Goal: Information Seeking & Learning: Learn about a topic

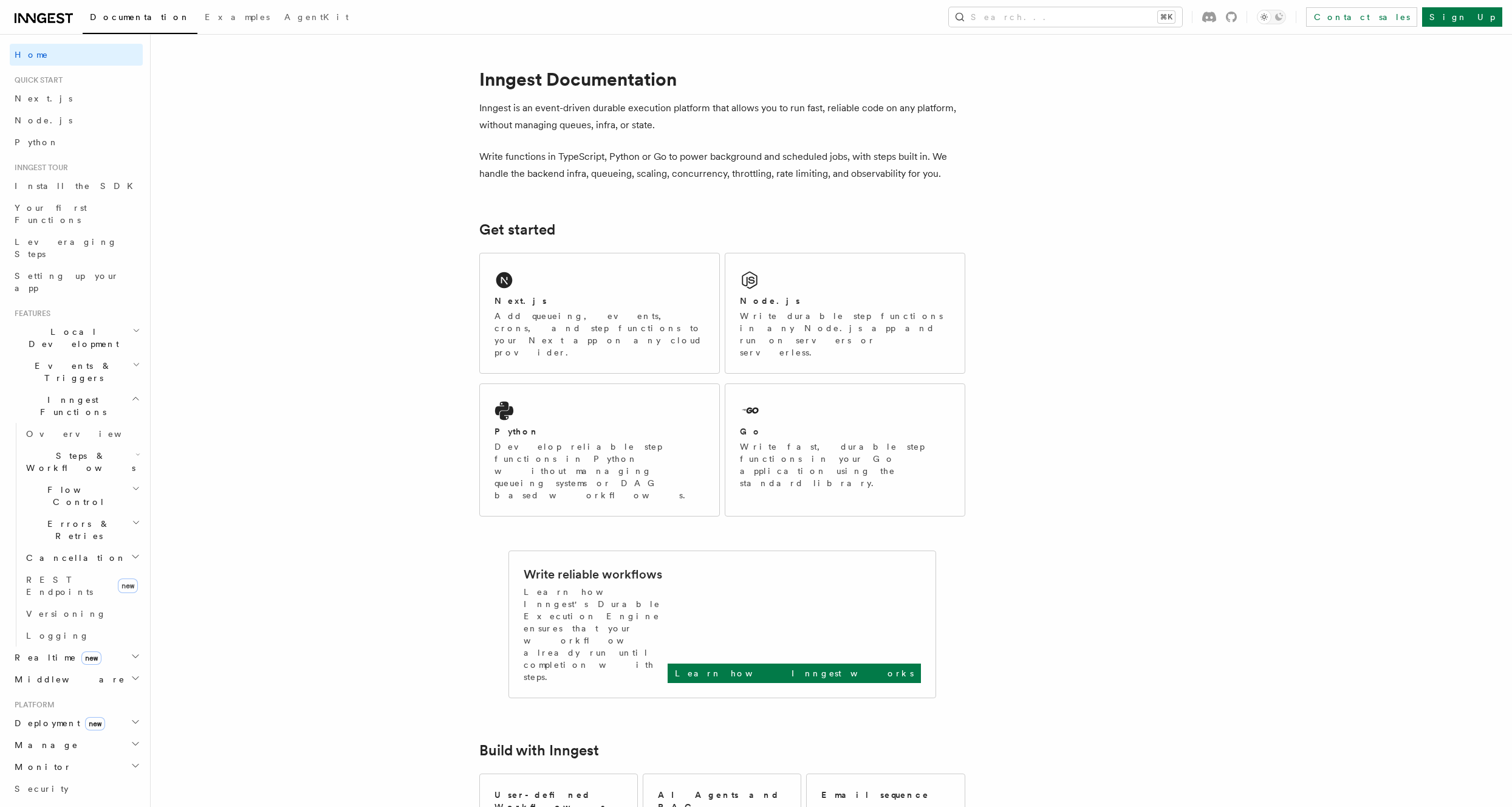
click at [104, 478] on h2 "Flow Control" at bounding box center [82, 495] width 121 height 34
click at [56, 673] on span "Middleware" at bounding box center [68, 680] width 116 height 12
click at [58, 718] on span "Creating middleware" at bounding box center [78, 729] width 103 height 22
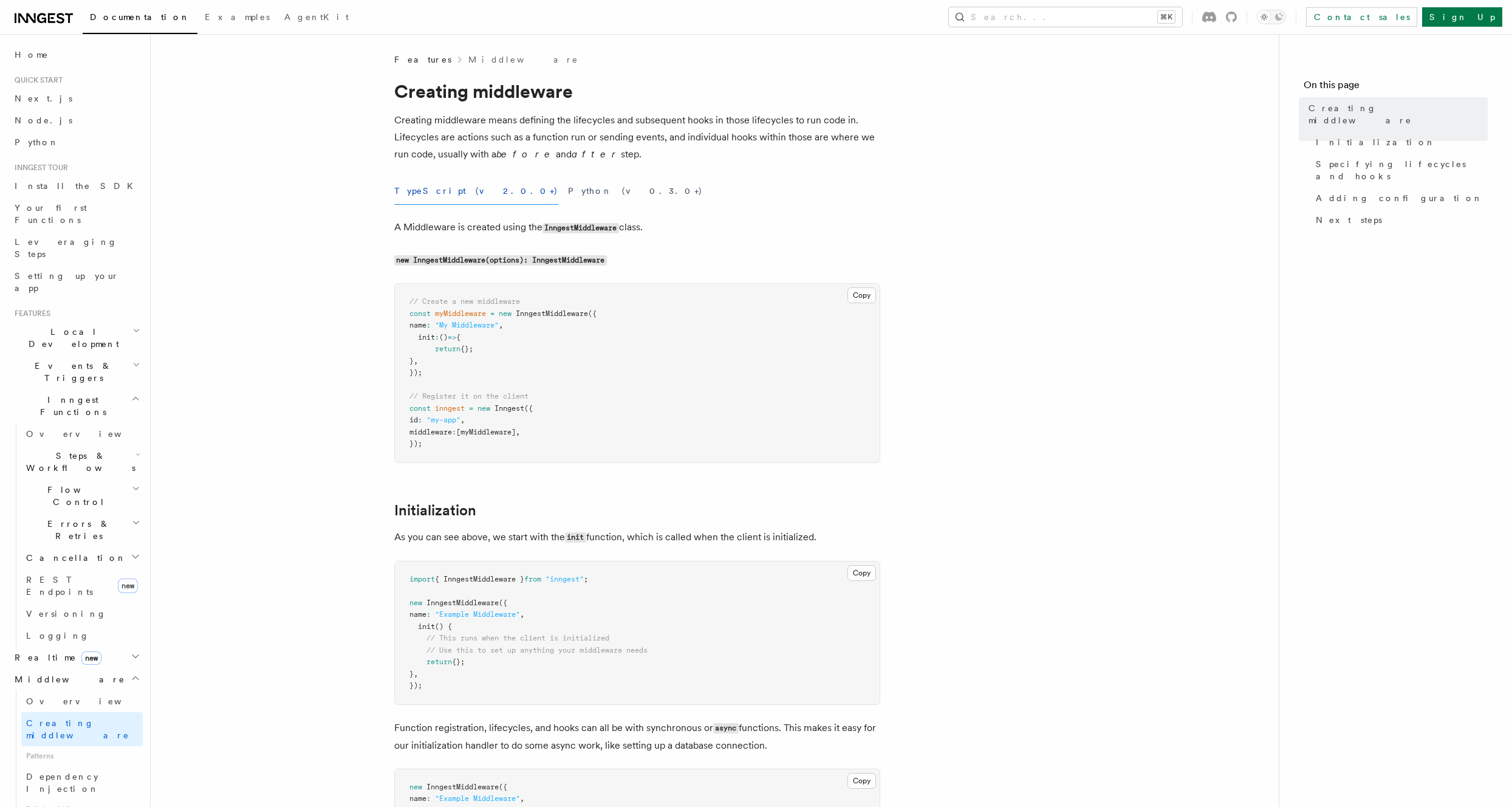
click at [69, 444] on h2 "Steps & Workflows" at bounding box center [82, 461] width 121 height 34
click at [69, 485] on span "Overview" at bounding box center [100, 489] width 125 height 10
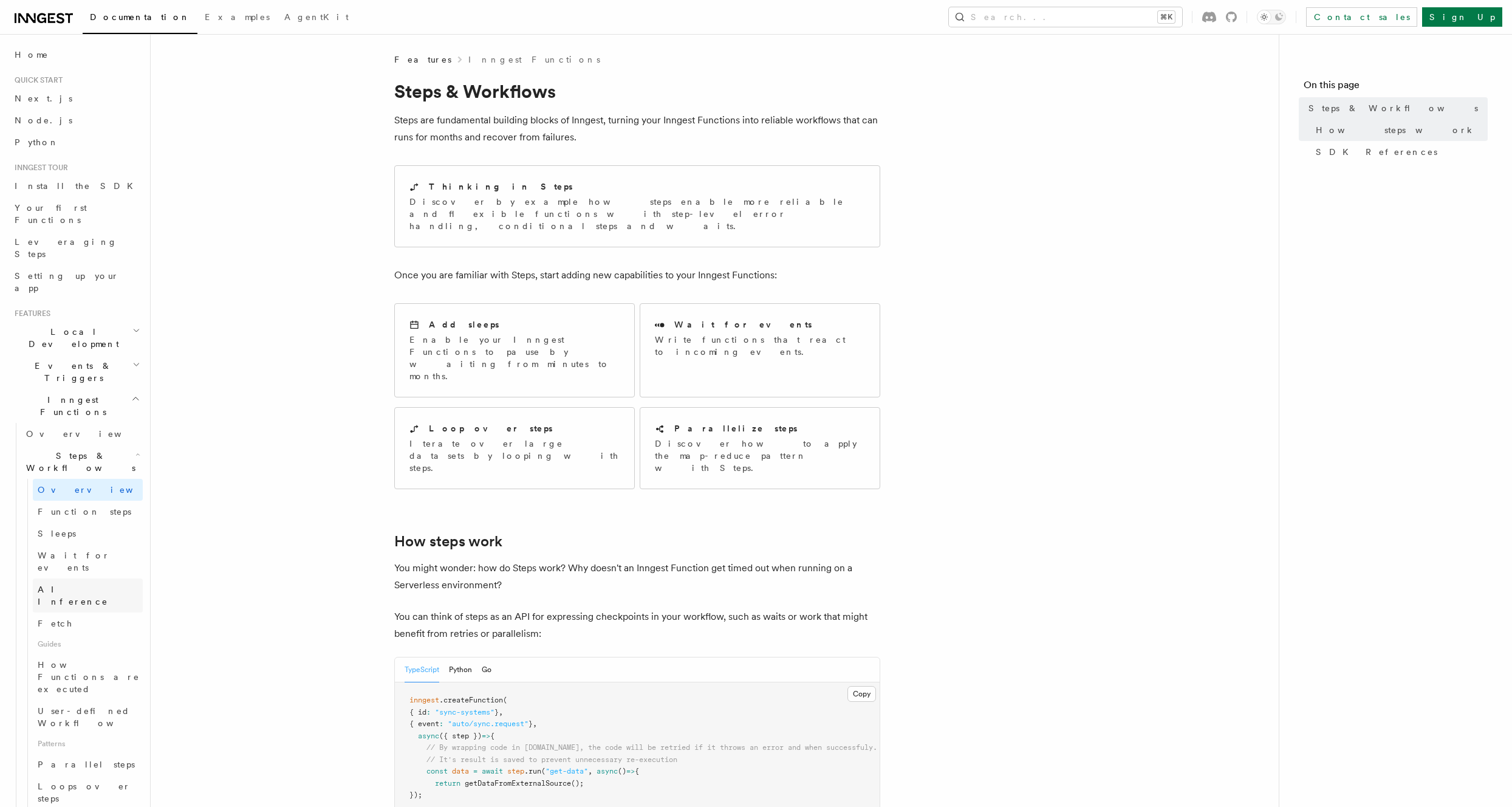
click at [59, 584] on span "AI Inference" at bounding box center [72, 595] width 70 height 22
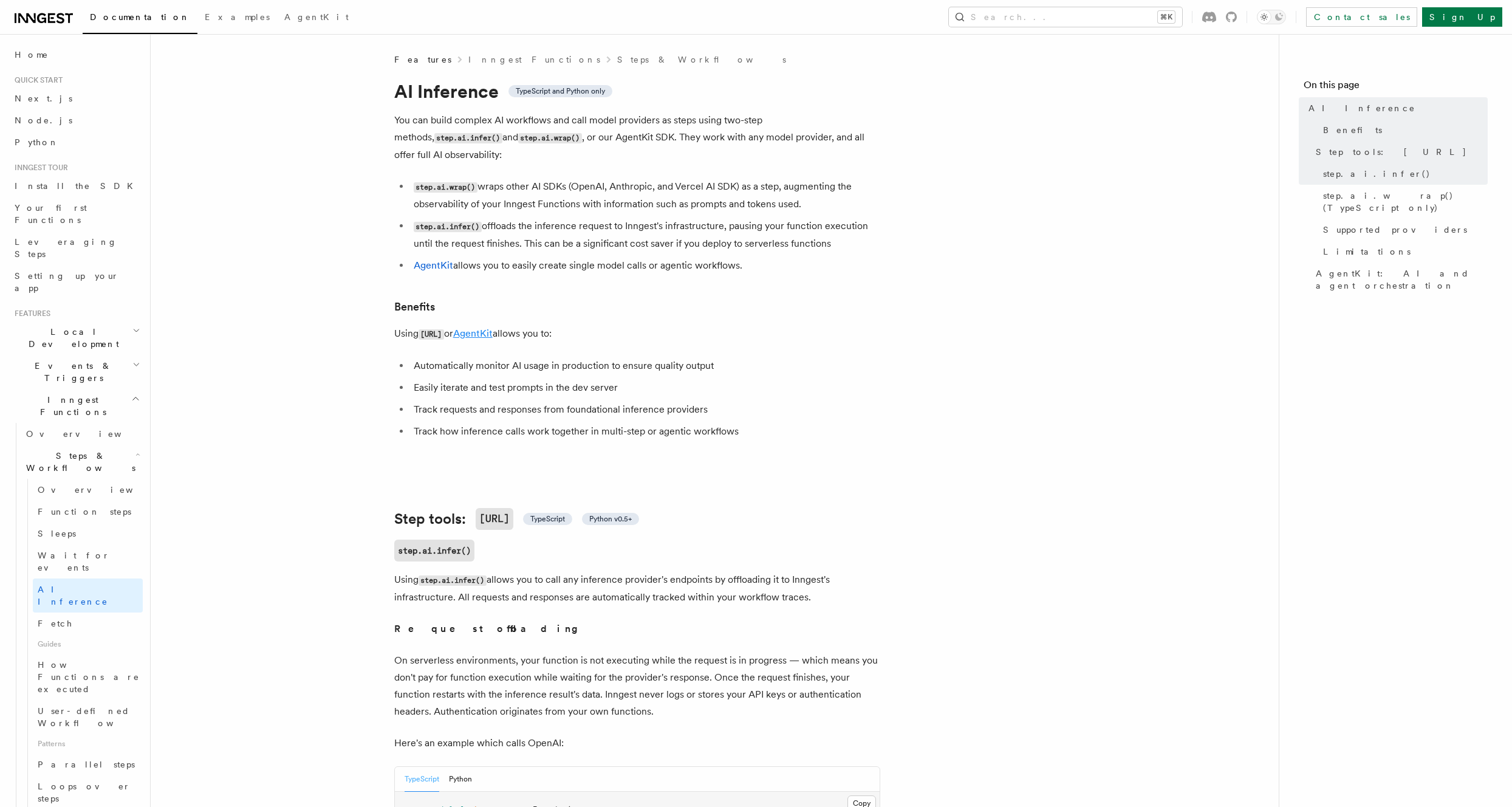
click at [479, 328] on link "AgentKit" at bounding box center [473, 333] width 39 height 12
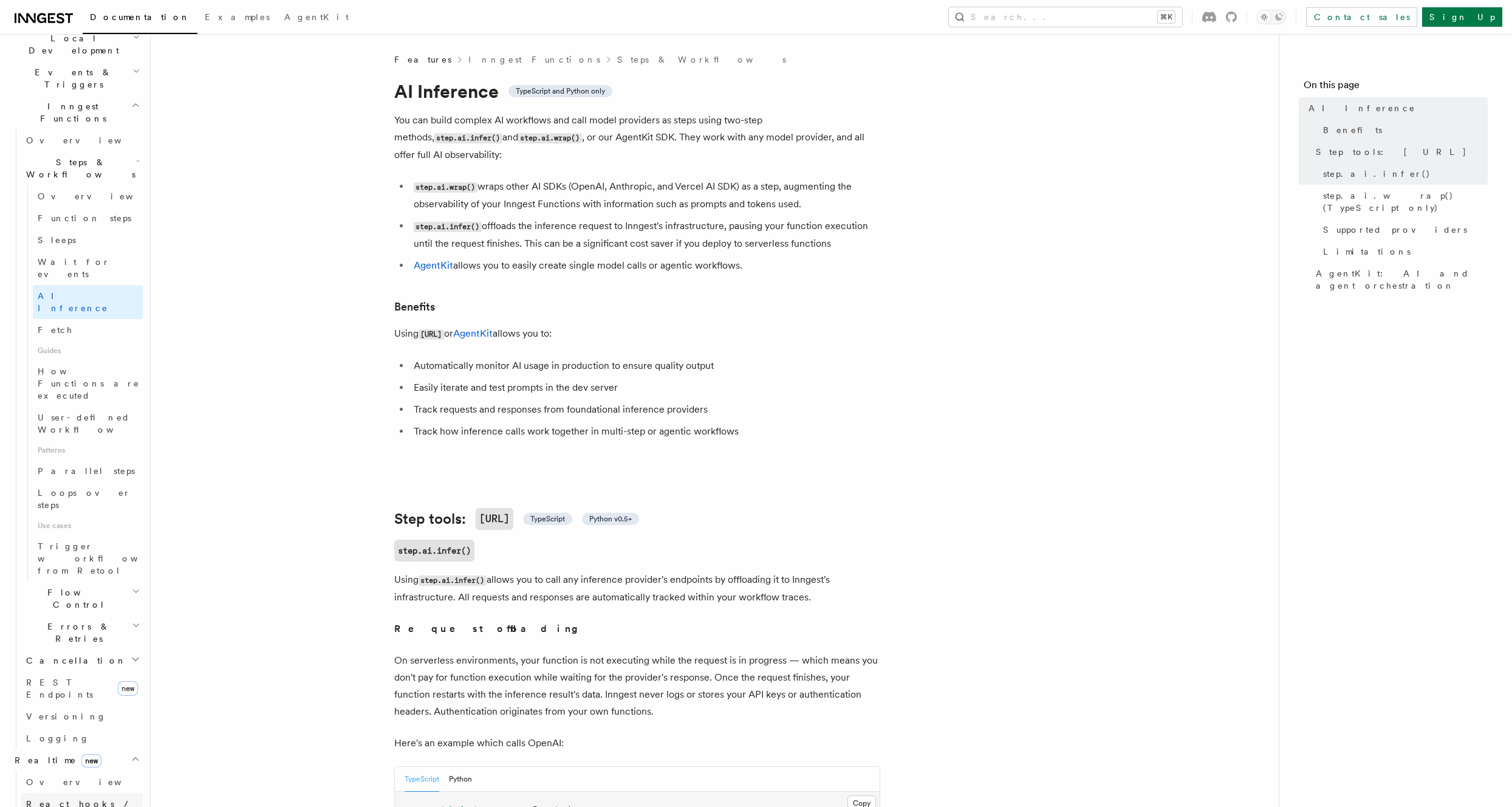
scroll to position [410, 0]
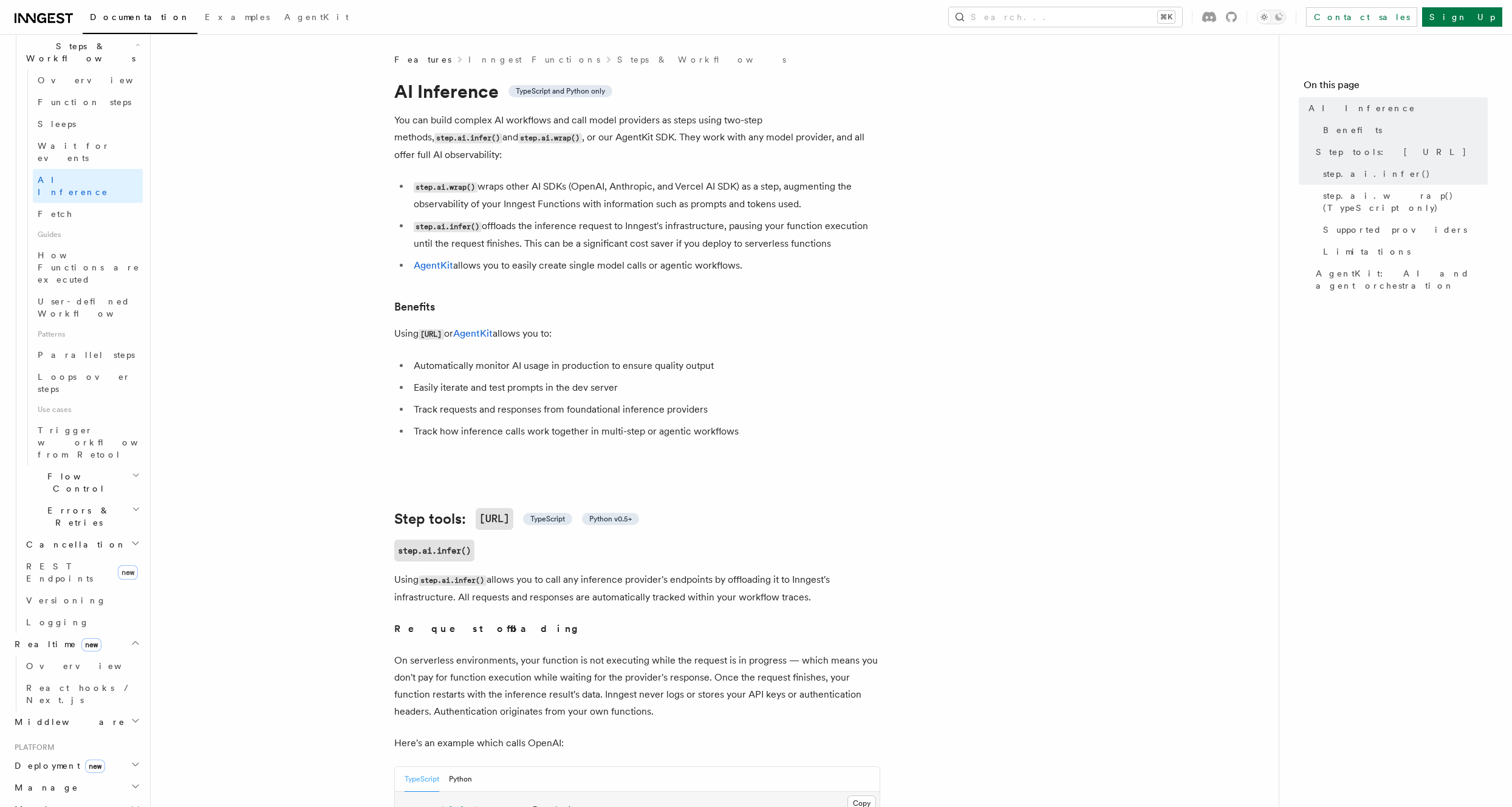
click at [93, 754] on h2 "Deployment new" at bounding box center [76, 765] width 133 height 22
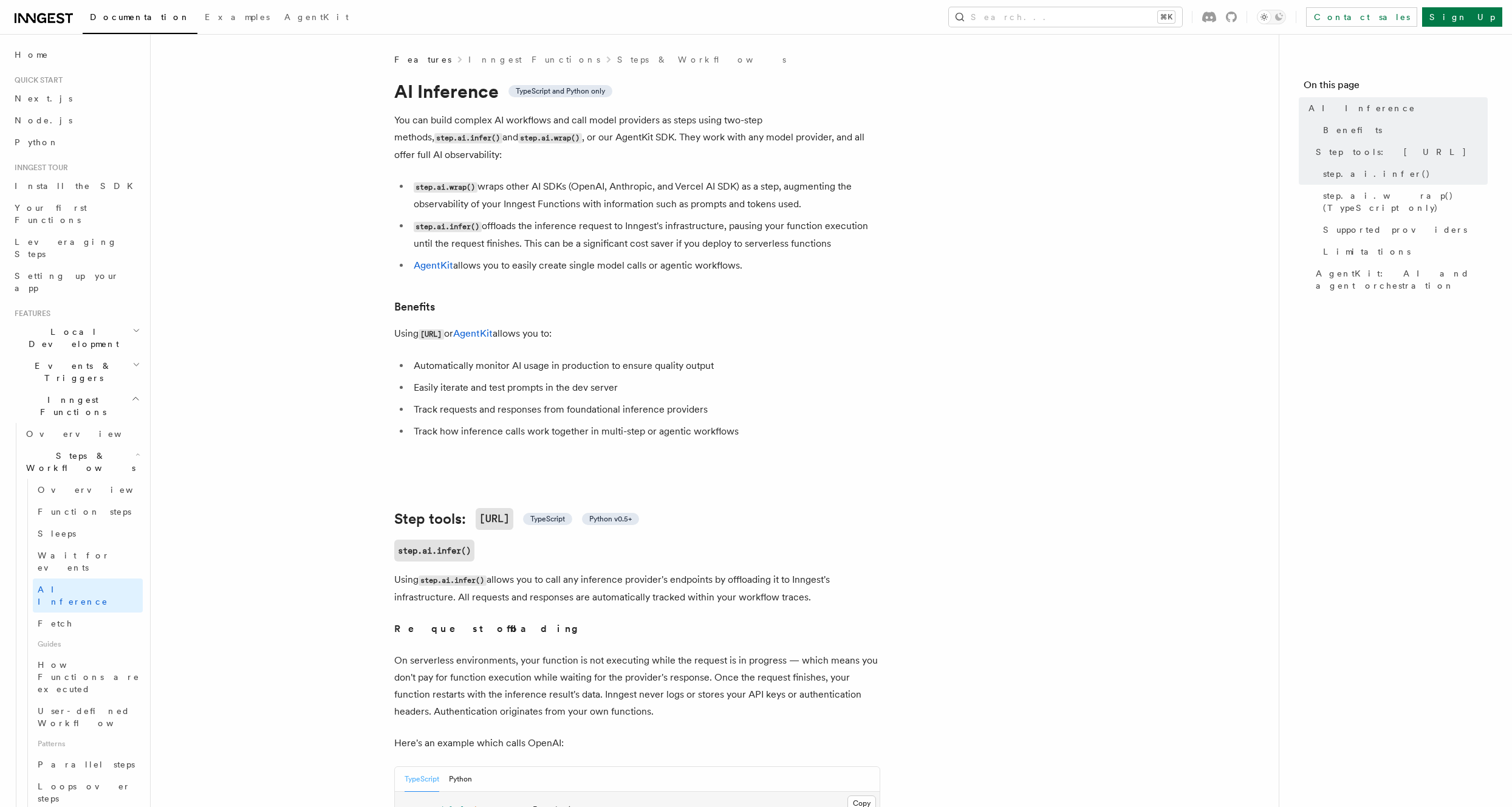
click at [87, 444] on h2 "Steps & Workflows" at bounding box center [82, 461] width 121 height 34
click at [70, 355] on h2 "Events & Triggers" at bounding box center [76, 371] width 133 height 34
click at [58, 231] on link "Leveraging Steps" at bounding box center [76, 248] width 133 height 34
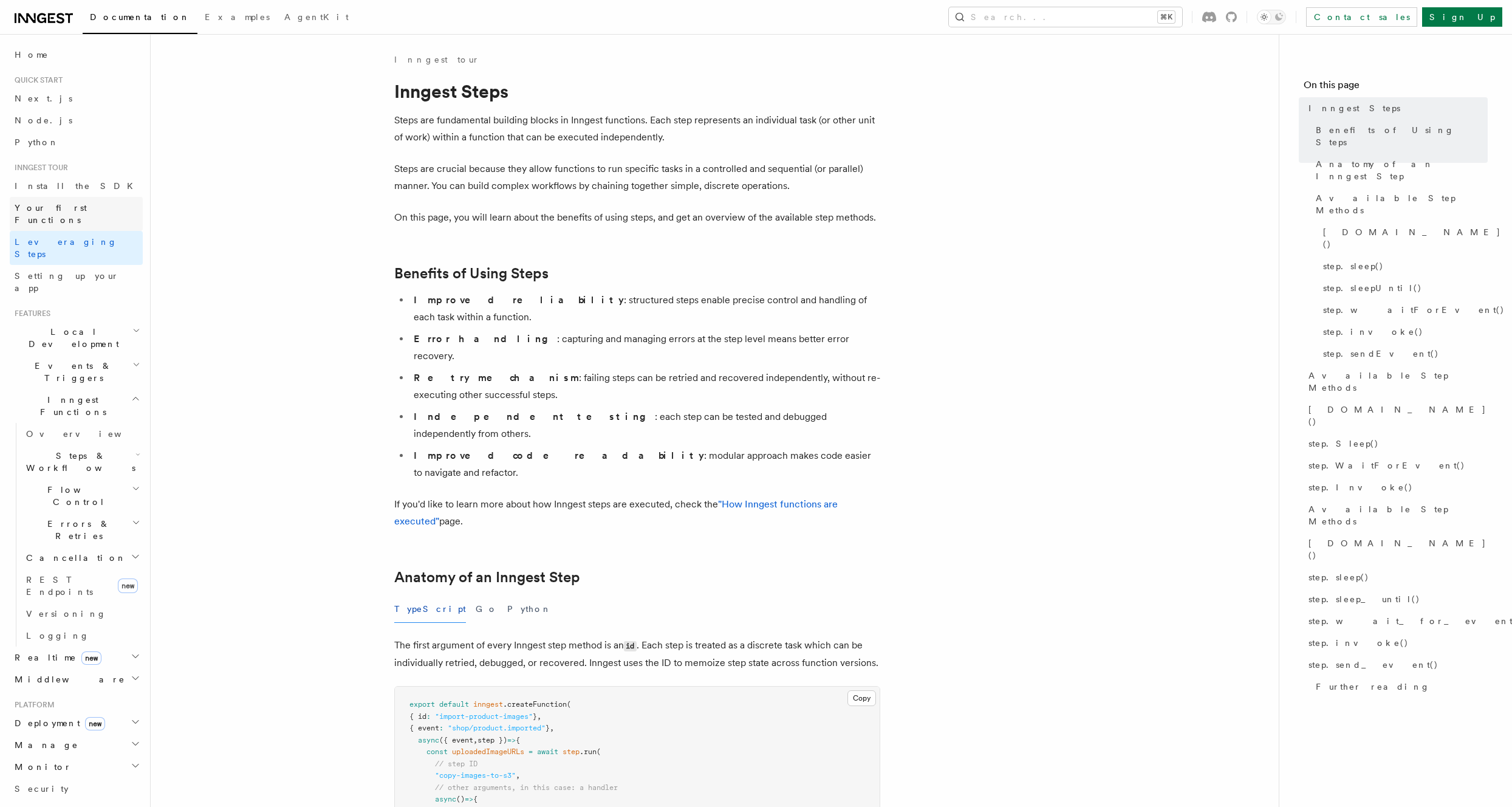
click at [62, 207] on span "Your first Functions" at bounding box center [50, 214] width 72 height 22
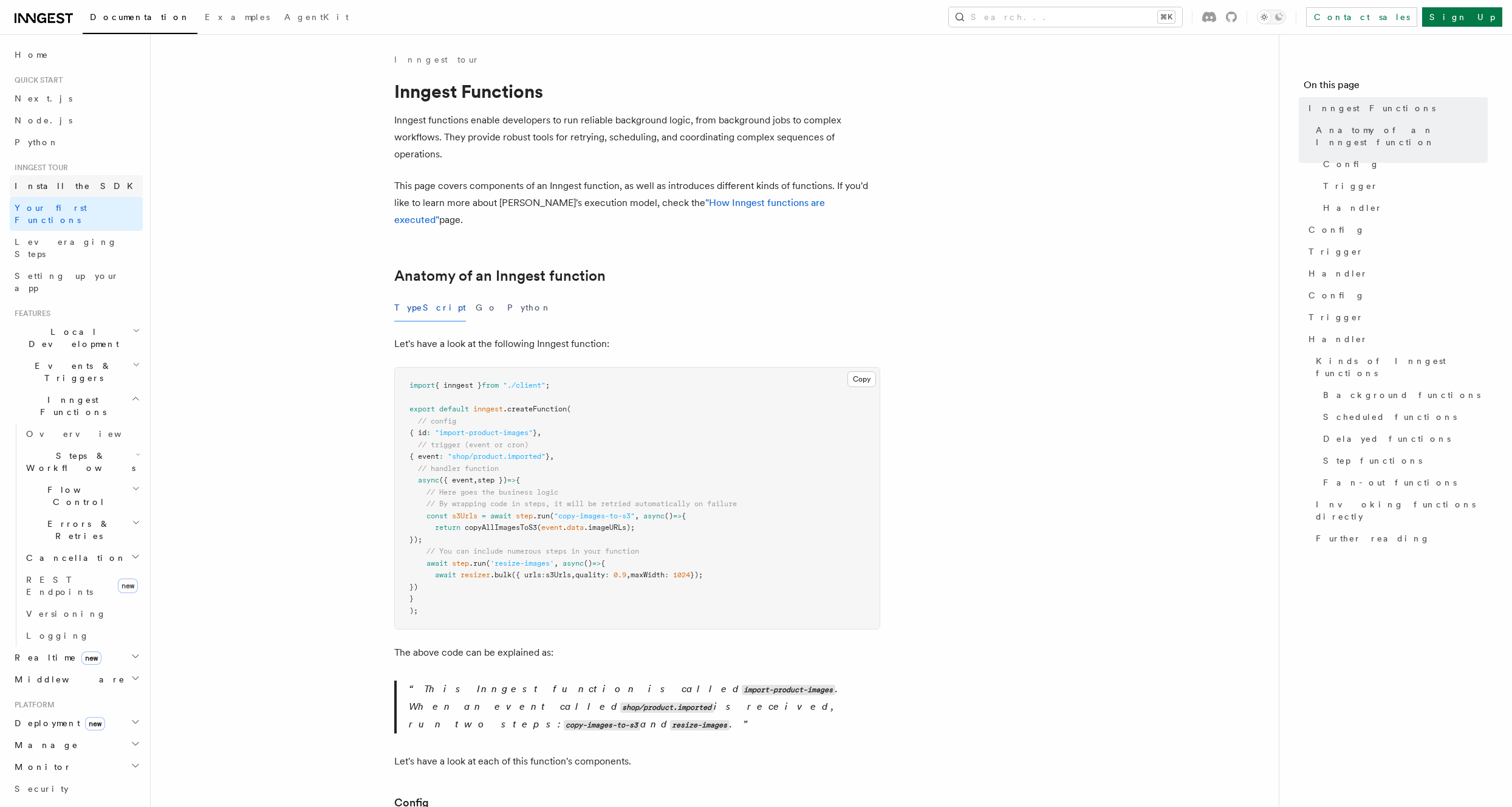
click at [48, 188] on span "Install the SDK" at bounding box center [77, 185] width 126 height 10
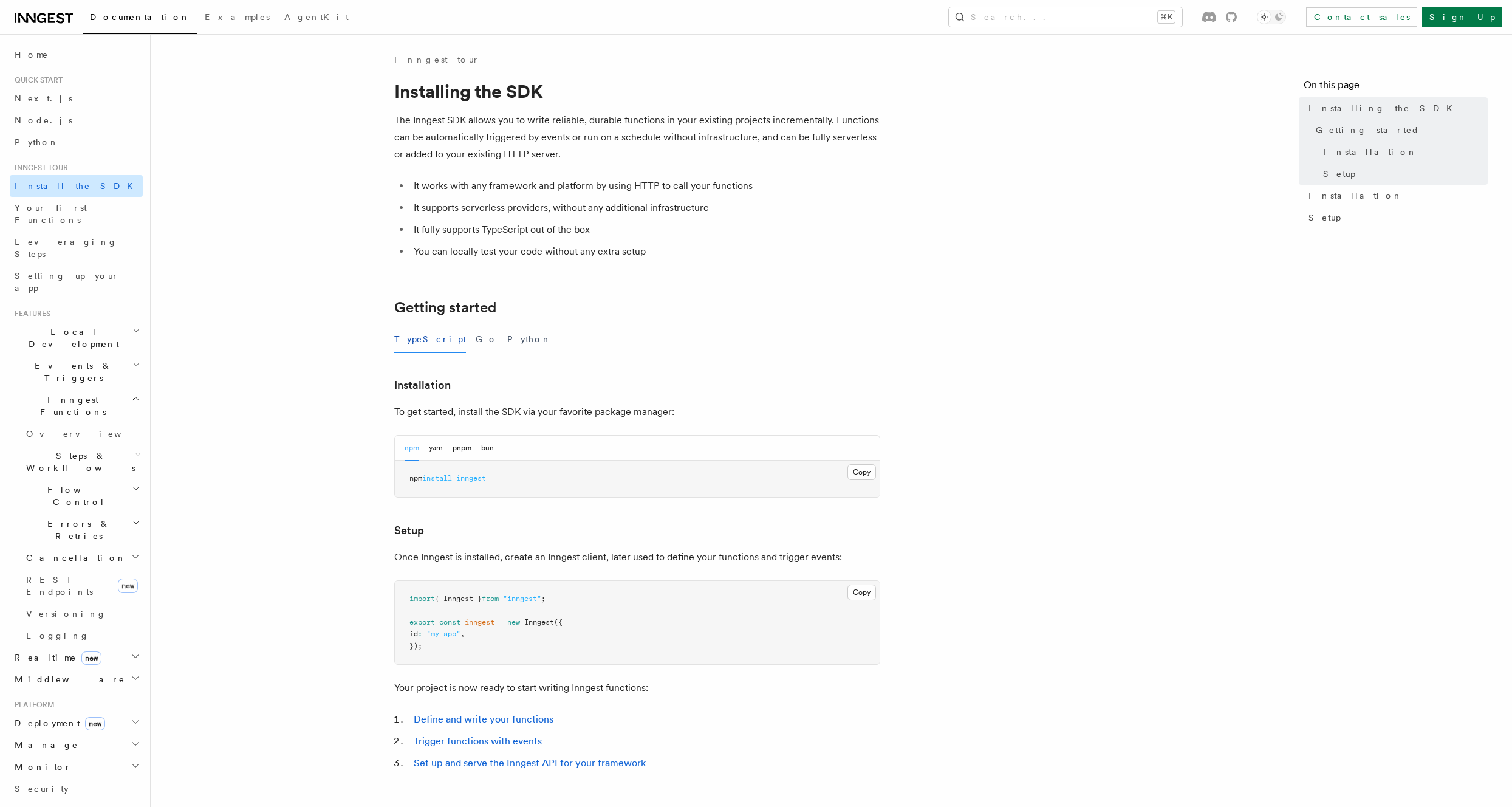
click at [57, 177] on link "Install the SDK" at bounding box center [76, 185] width 133 height 22
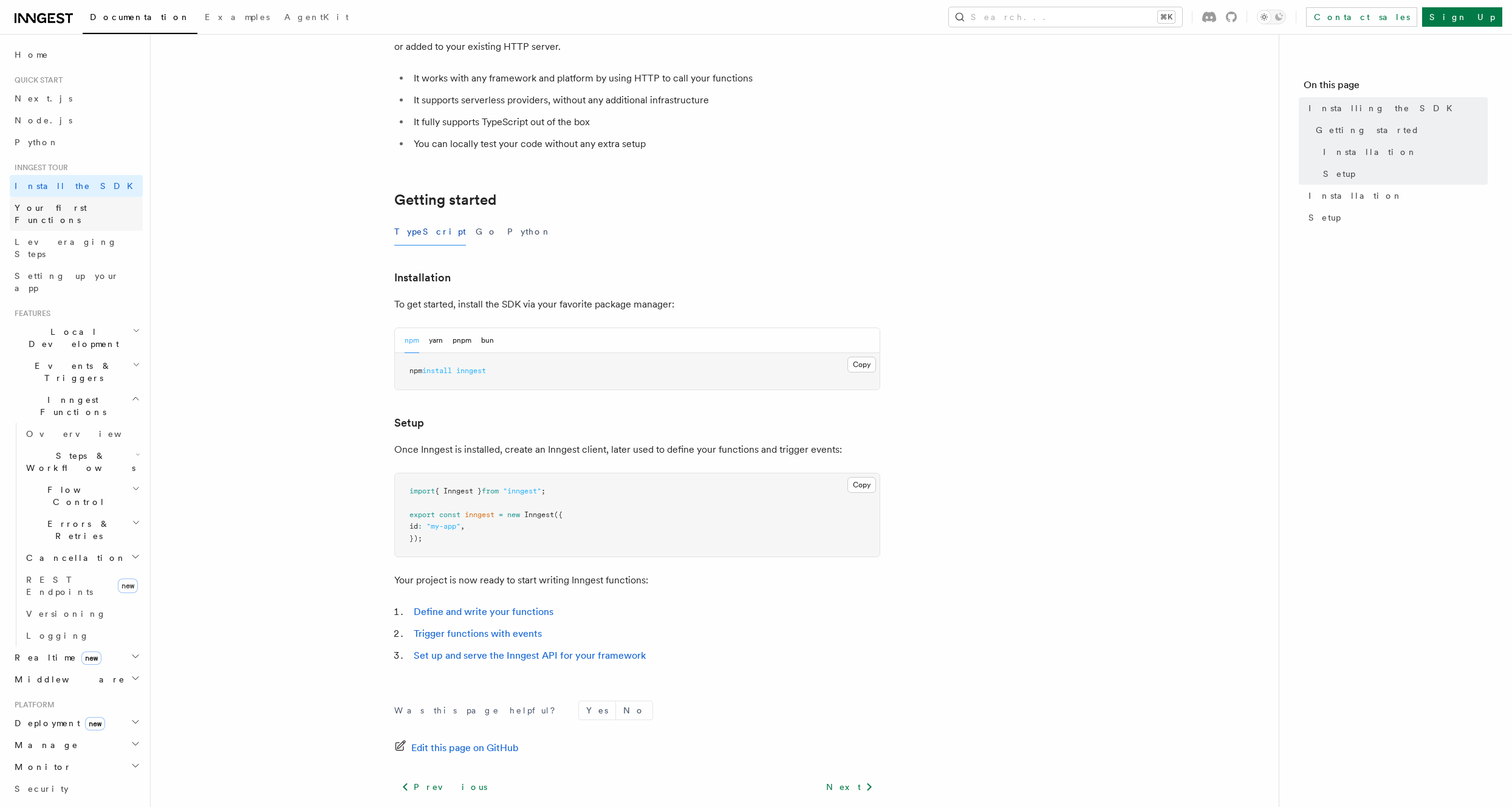
click at [59, 205] on span "Your first Functions" at bounding box center [50, 214] width 72 height 22
